Goal: Task Accomplishment & Management: Use online tool/utility

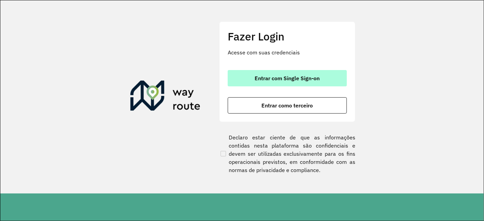
click at [316, 73] on button "Entrar com Single Sign-on" at bounding box center [287, 78] width 119 height 16
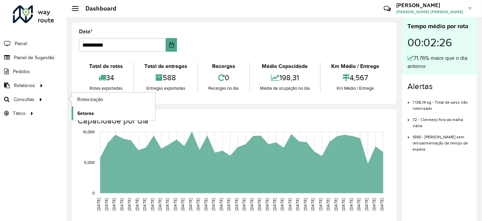
click at [82, 111] on span "Setores" at bounding box center [85, 113] width 17 height 7
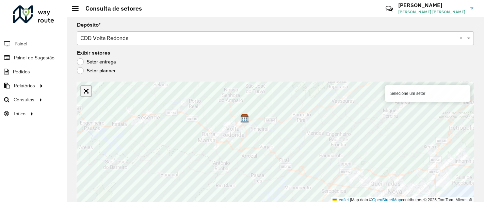
click at [88, 90] on link "Abrir mapa em tela cheia" at bounding box center [86, 91] width 10 height 10
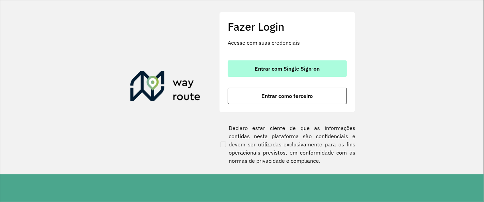
click at [281, 66] on span "Entrar com Single Sign-on" at bounding box center [287, 68] width 65 height 5
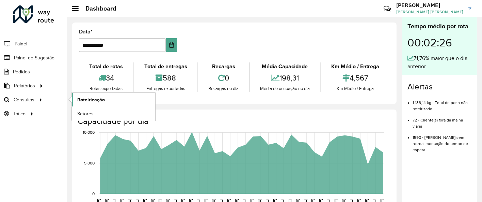
click at [86, 99] on span "Roteirização" at bounding box center [91, 99] width 28 height 7
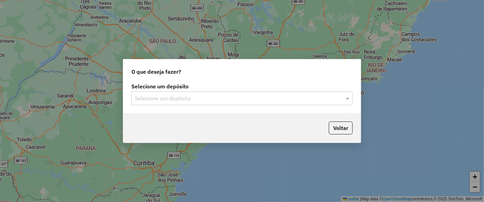
click at [168, 101] on input "text" at bounding box center [235, 98] width 201 height 8
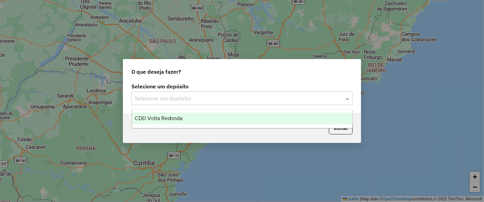
click at [212, 117] on div "CDD Volta Redonda" at bounding box center [242, 118] width 220 height 12
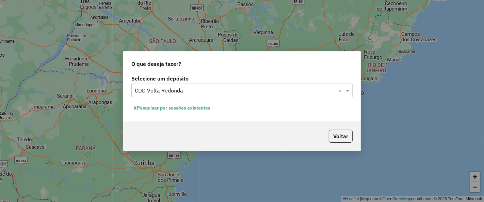
click at [204, 106] on button "Pesquisar por sessões existentes" at bounding box center [172, 107] width 82 height 11
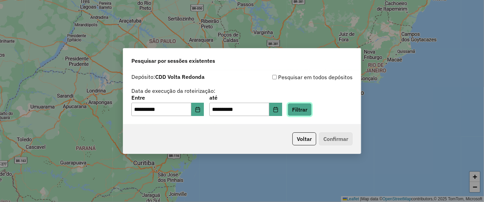
click at [305, 111] on button "Filtrar" at bounding box center [300, 109] width 24 height 13
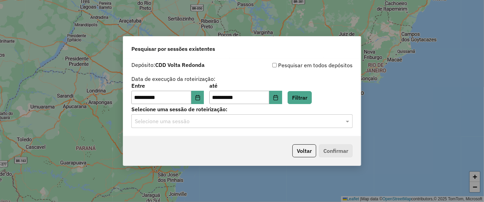
click at [209, 120] on input "text" at bounding box center [235, 121] width 201 height 8
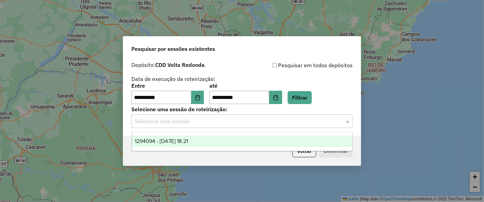
click at [192, 143] on div "1294094 - 14/10/2025 18:21" at bounding box center [242, 141] width 220 height 12
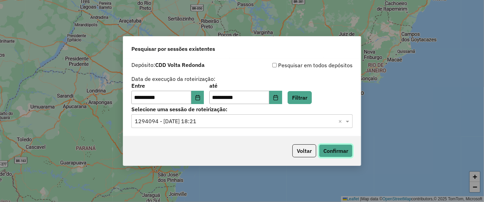
click at [333, 148] on button "Confirmar" at bounding box center [336, 150] width 34 height 13
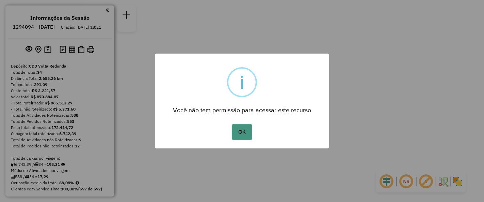
click at [243, 134] on button "OK" at bounding box center [242, 132] width 20 height 16
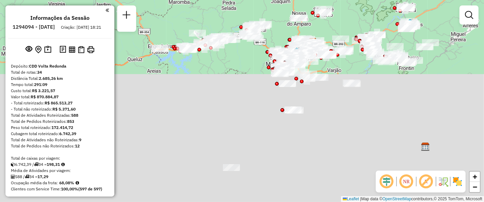
drag, startPoint x: 323, startPoint y: 28, endPoint x: 394, endPoint y: 70, distance: 82.3
click at [394, 70] on div "Janela de atendimento Grade de atendimento Capacidade Transportadoras Veículos …" at bounding box center [242, 101] width 484 height 202
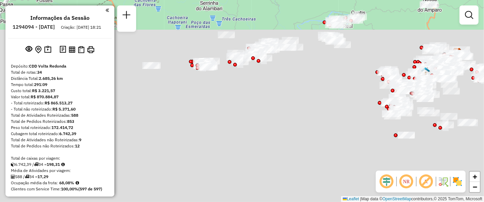
drag, startPoint x: 234, startPoint y: 69, endPoint x: 226, endPoint y: 83, distance: 16.0
click at [226, 83] on div "Janela de atendimento Grade de atendimento Capacidade Transportadoras Veículos …" at bounding box center [242, 101] width 484 height 202
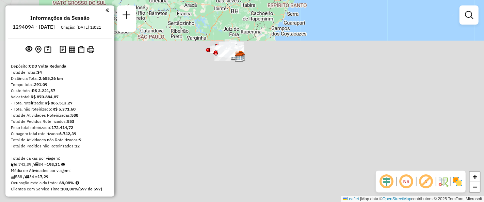
drag, startPoint x: 188, startPoint y: 66, endPoint x: 230, endPoint y: 71, distance: 43.0
click at [232, 72] on div "Janela de atendimento Grade de atendimento Capacidade Transportadoras Veículos …" at bounding box center [242, 101] width 484 height 202
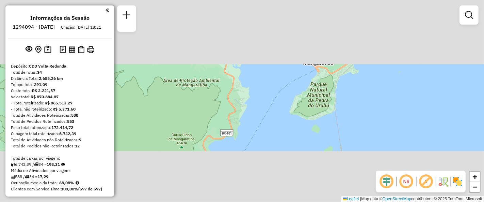
drag, startPoint x: 222, startPoint y: 46, endPoint x: 302, endPoint y: 203, distance: 176.2
click at [302, 201] on html "Aguarde... Pop-up bloqueado! Seu navegador bloqueou automáticamente a abertura …" at bounding box center [242, 101] width 484 height 202
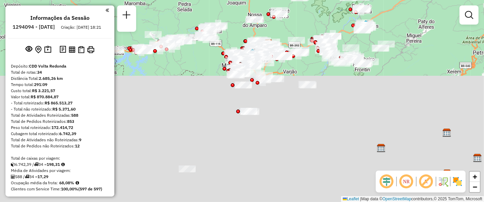
drag, startPoint x: 238, startPoint y: 78, endPoint x: 280, endPoint y: 153, distance: 86.1
click at [280, 153] on div "Janela de atendimento Grade de atendimento Capacidade Transportadoras Veículos …" at bounding box center [242, 101] width 484 height 202
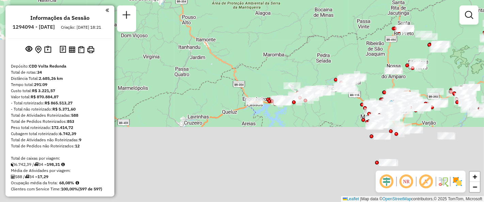
drag, startPoint x: 195, startPoint y: 97, endPoint x: 308, endPoint y: 125, distance: 116.9
click at [308, 125] on div "Janela de atendimento Grade de atendimento Capacidade Transportadoras Veículos …" at bounding box center [242, 101] width 484 height 202
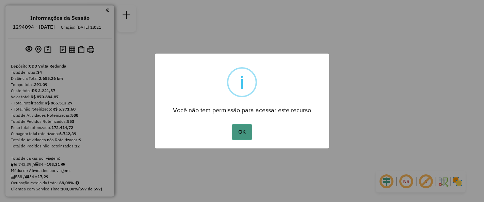
click at [244, 131] on button "OK" at bounding box center [242, 132] width 20 height 16
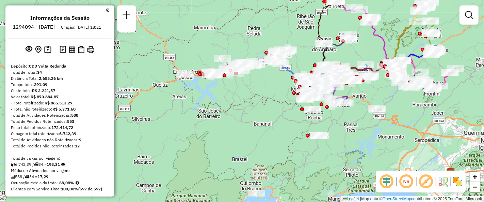
drag, startPoint x: 198, startPoint y: 55, endPoint x: 295, endPoint y: 21, distance: 101.8
click at [295, 21] on div "Janela de atendimento Grade de atendimento Capacidade Transportadoras Veículos …" at bounding box center [242, 101] width 484 height 202
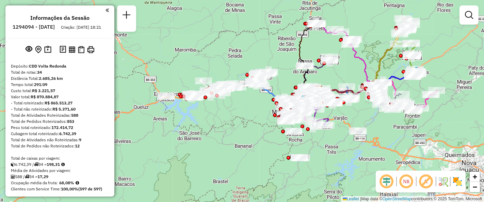
drag, startPoint x: 274, startPoint y: 90, endPoint x: 255, endPoint y: 112, distance: 29.4
click at [255, 112] on div "Janela de atendimento Grade de atendimento Capacidade Transportadoras Veículos …" at bounding box center [242, 101] width 484 height 202
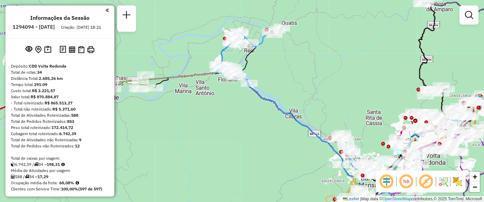
drag, startPoint x: 306, startPoint y: 84, endPoint x: 285, endPoint y: 81, distance: 21.0
click at [285, 81] on div "Janela de atendimento Grade de atendimento Capacidade Transportadoras Veículos …" at bounding box center [242, 101] width 484 height 202
click at [106, 11] on em at bounding box center [107, 10] width 3 height 6
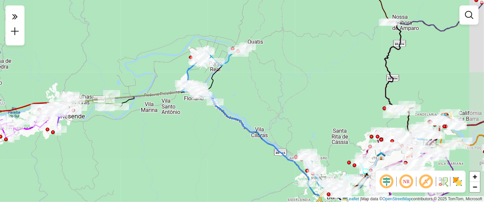
drag, startPoint x: 185, startPoint y: 98, endPoint x: 152, endPoint y: 117, distance: 38.6
click at [152, 117] on div "Janela de atendimento Grade de atendimento Capacidade Transportadoras Veículos …" at bounding box center [242, 101] width 484 height 202
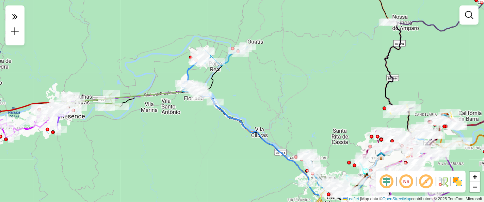
click at [424, 182] on em at bounding box center [426, 181] width 16 height 16
click at [458, 181] on img at bounding box center [457, 181] width 11 height 11
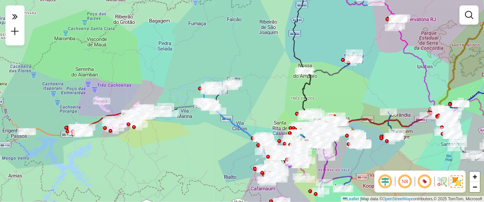
drag, startPoint x: 219, startPoint y: 120, endPoint x: 215, endPoint y: 120, distance: 4.4
click at [215, 120] on div "Janela de atendimento Grade de atendimento Capacidade Transportadoras Veículos …" at bounding box center [242, 101] width 484 height 202
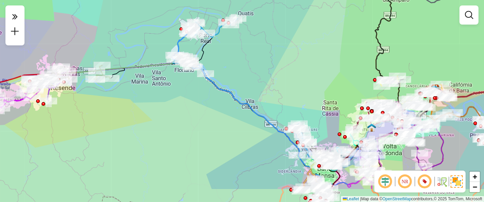
drag, startPoint x: 182, startPoint y: 128, endPoint x: 176, endPoint y: 94, distance: 34.2
click at [176, 94] on div "Janela de atendimento Grade de atendimento Capacidade Transportadoras Veículos …" at bounding box center [242, 101] width 484 height 202
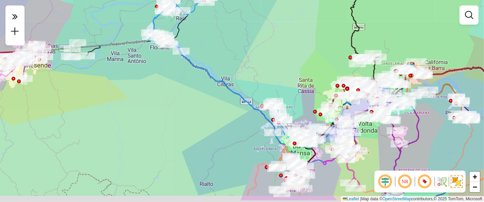
drag, startPoint x: 274, startPoint y: 85, endPoint x: 254, endPoint y: 75, distance: 23.0
click at [243, 57] on div "Janela de atendimento Grade de atendimento Capacidade Transportadoras Veículos …" at bounding box center [242, 101] width 484 height 202
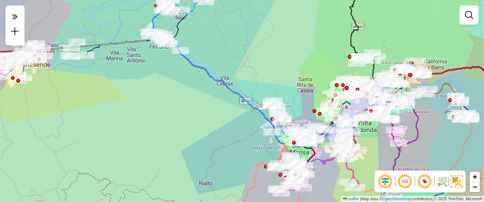
drag, startPoint x: 207, startPoint y: 85, endPoint x: 212, endPoint y: 90, distance: 7.9
click at [212, 90] on div "Janela de atendimento Grade de atendimento Capacidade Transportadoras Veículos …" at bounding box center [242, 101] width 484 height 202
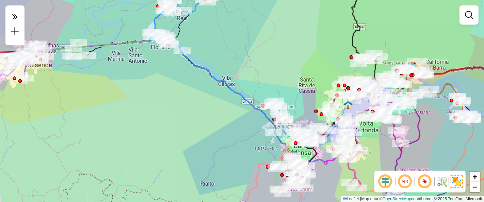
drag, startPoint x: 199, startPoint y: 79, endPoint x: 212, endPoint y: 86, distance: 15.4
click at [212, 86] on div "Janela de atendimento Grade de atendimento Capacidade Transportadoras Veículos …" at bounding box center [242, 101] width 484 height 202
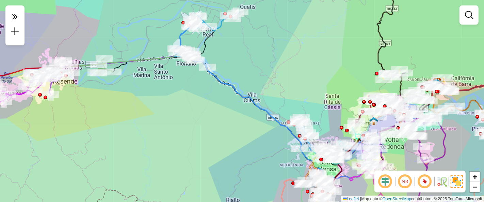
drag, startPoint x: 130, startPoint y: 76, endPoint x: 231, endPoint y: 113, distance: 107.4
click at [141, 84] on div "Janela de atendimento Grade de atendimento Capacidade Transportadoras Veículos …" at bounding box center [242, 101] width 484 height 202
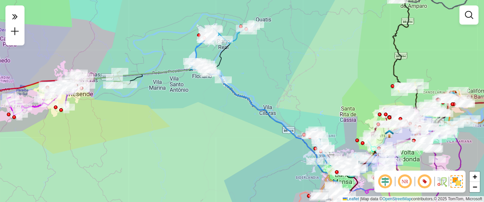
drag, startPoint x: 225, startPoint y: 81, endPoint x: 240, endPoint y: 95, distance: 20.5
click at [240, 95] on icon at bounding box center [331, 132] width 243 height 118
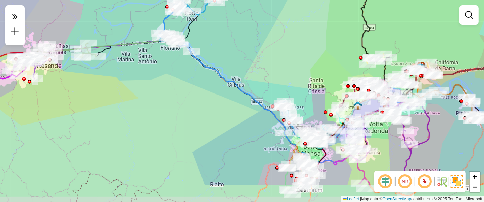
drag, startPoint x: 199, startPoint y: 106, endPoint x: 170, endPoint y: 68, distance: 47.5
click at [170, 68] on div "Janela de atendimento Grade de atendimento Capacidade Transportadoras Veículos …" at bounding box center [242, 101] width 484 height 202
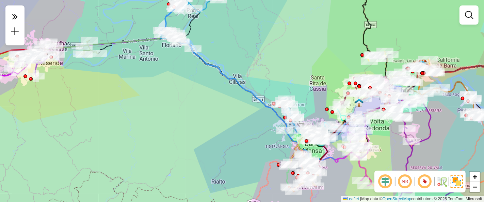
drag, startPoint x: 286, startPoint y: 131, endPoint x: 272, endPoint y: 120, distance: 18.1
click at [272, 120] on div "Janela de atendimento Grade de atendimento Capacidade Transportadoras Veículos …" at bounding box center [242, 101] width 484 height 202
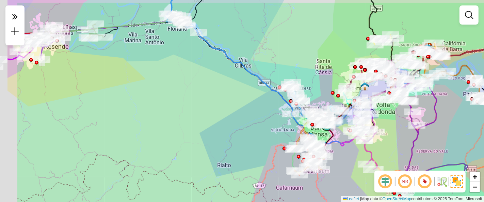
drag, startPoint x: 166, startPoint y: 76, endPoint x: 239, endPoint y: 85, distance: 73.1
click at [239, 85] on div "Janela de atendimento Grade de atendimento Capacidade Transportadoras Veículos …" at bounding box center [242, 101] width 484 height 202
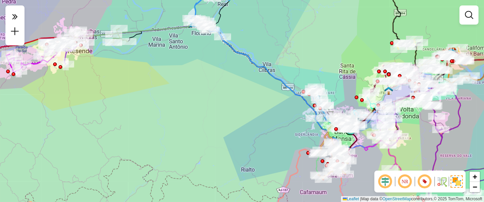
drag, startPoint x: 99, startPoint y: 66, endPoint x: 106, endPoint y: 68, distance: 7.1
click at [106, 68] on div "Janela de atendimento Grade de atendimento Capacidade Transportadoras Veículos …" at bounding box center [242, 101] width 484 height 202
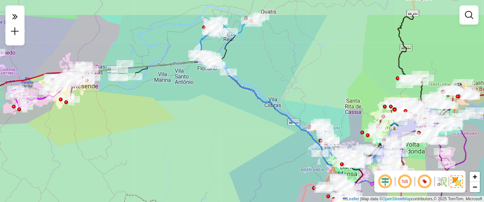
drag, startPoint x: 163, startPoint y: 88, endPoint x: 169, endPoint y: 123, distance: 35.5
click at [169, 123] on div "Janela de atendimento Grade de atendimento Capacidade Transportadoras Veículos …" at bounding box center [242, 101] width 484 height 202
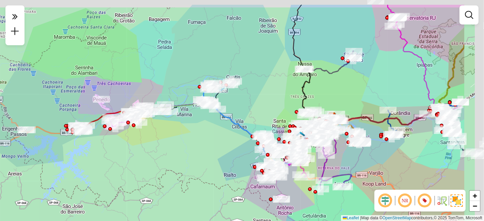
drag, startPoint x: 345, startPoint y: 111, endPoint x: 279, endPoint y: 136, distance: 71.2
click at [277, 138] on div at bounding box center [279, 140] width 4 height 4
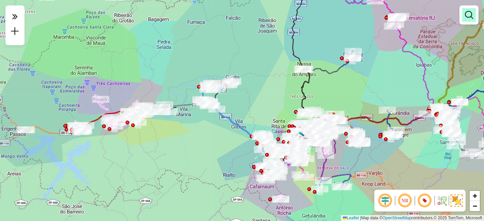
click at [465, 15] on em at bounding box center [469, 15] width 8 height 8
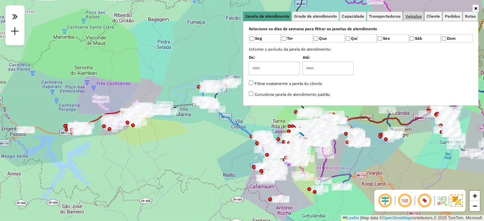
click at [410, 13] on link "Veículos" at bounding box center [413, 17] width 20 height 10
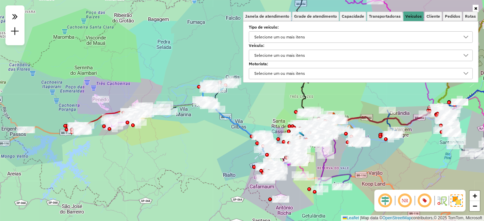
click at [271, 58] on div "Selecione um ou mais itens" at bounding box center [279, 55] width 55 height 11
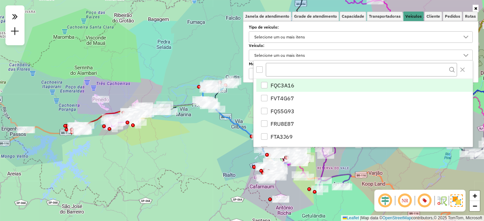
scroll to position [4, 23]
click at [280, 68] on input "text" at bounding box center [361, 70] width 191 height 14
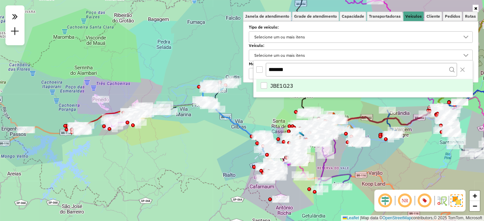
type input "*******"
click at [265, 88] on div "JBE1G23" at bounding box center [264, 85] width 7 height 7
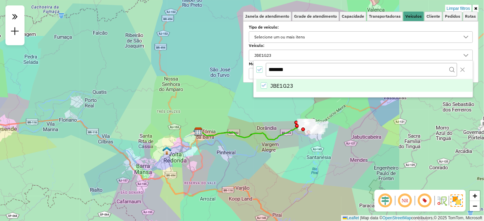
drag, startPoint x: 341, startPoint y: 115, endPoint x: 207, endPoint y: 130, distance: 134.6
click at [207, 130] on div "Limpar filtros Janela de atendimento Grade de atendimento Capacidade Transporta…" at bounding box center [242, 110] width 484 height 221
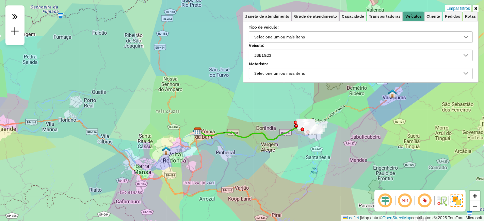
click at [337, 129] on div "Limpar filtros Janela de atendimento Grade de atendimento Capacidade Transporta…" at bounding box center [242, 110] width 484 height 221
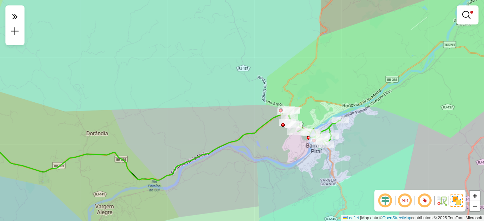
drag, startPoint x: 383, startPoint y: 129, endPoint x: 381, endPoint y: 138, distance: 9.8
click at [381, 138] on div "Limpar filtros Janela de atendimento Grade de atendimento Capacidade Transporta…" at bounding box center [242, 110] width 484 height 221
